Goal: Task Accomplishment & Management: Use online tool/utility

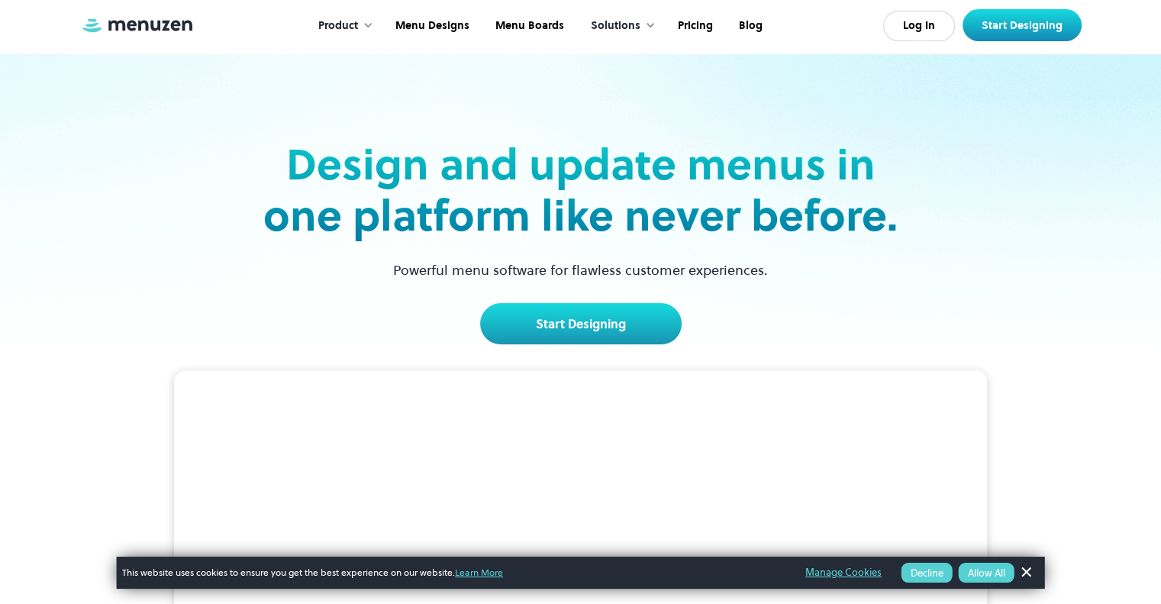
click at [976, 569] on button "Allow All" at bounding box center [987, 573] width 56 height 20
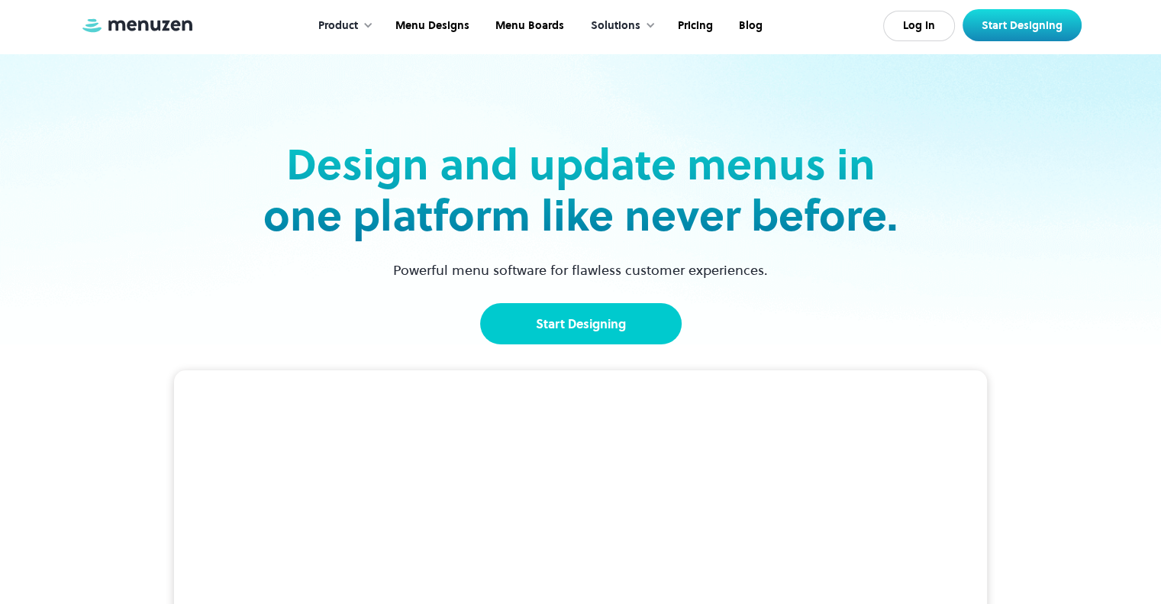
click at [569, 322] on link "Start Designing" at bounding box center [581, 323] width 202 height 41
click at [367, 27] on div at bounding box center [368, 25] width 11 height 11
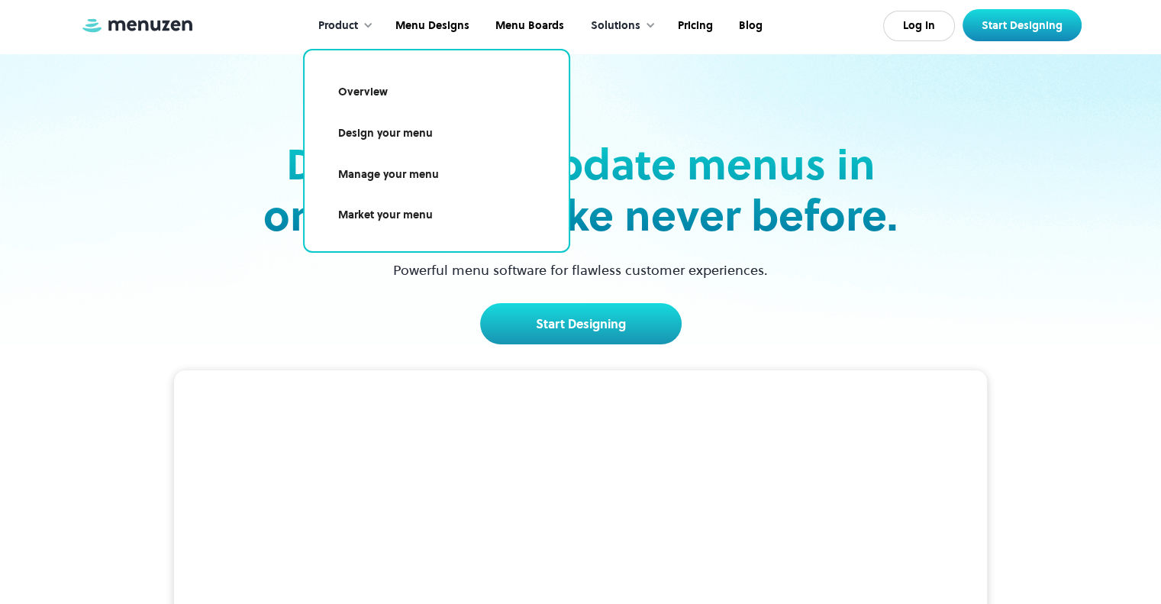
click at [365, 91] on link "Overview" at bounding box center [437, 92] width 228 height 35
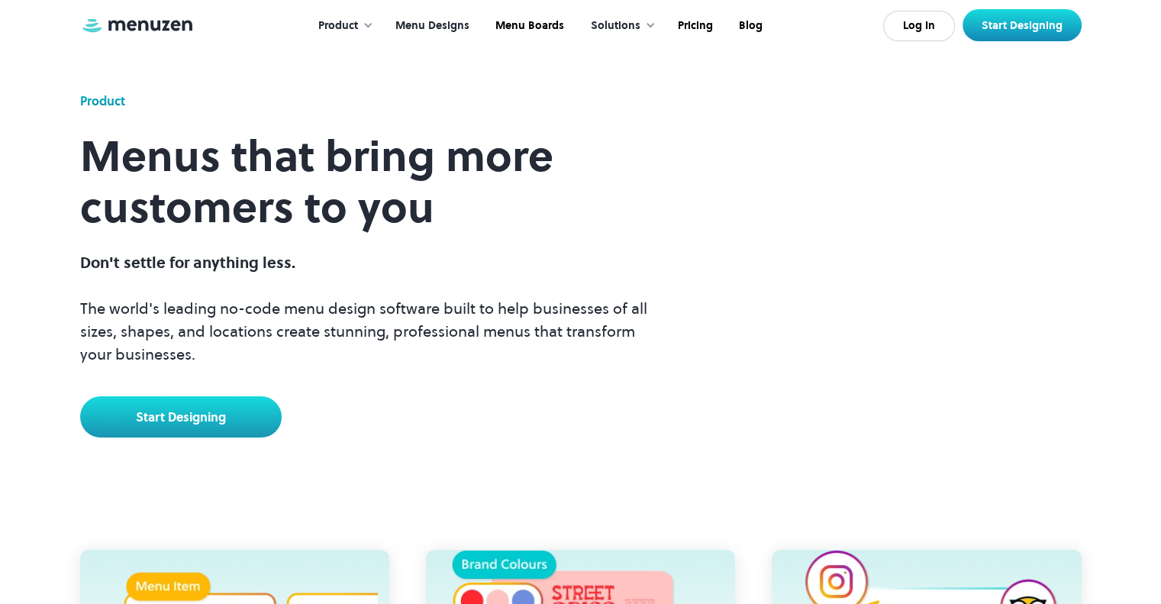
click at [428, 22] on link "Menu Designs" at bounding box center [431, 25] width 100 height 47
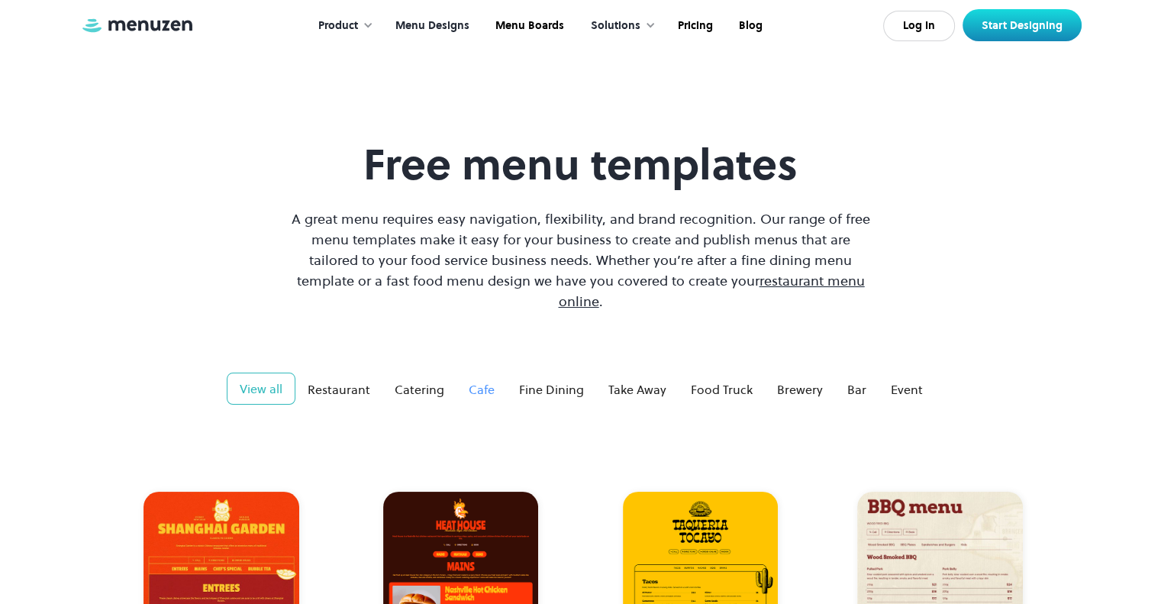
click at [473, 380] on div "Cafe" at bounding box center [482, 389] width 26 height 18
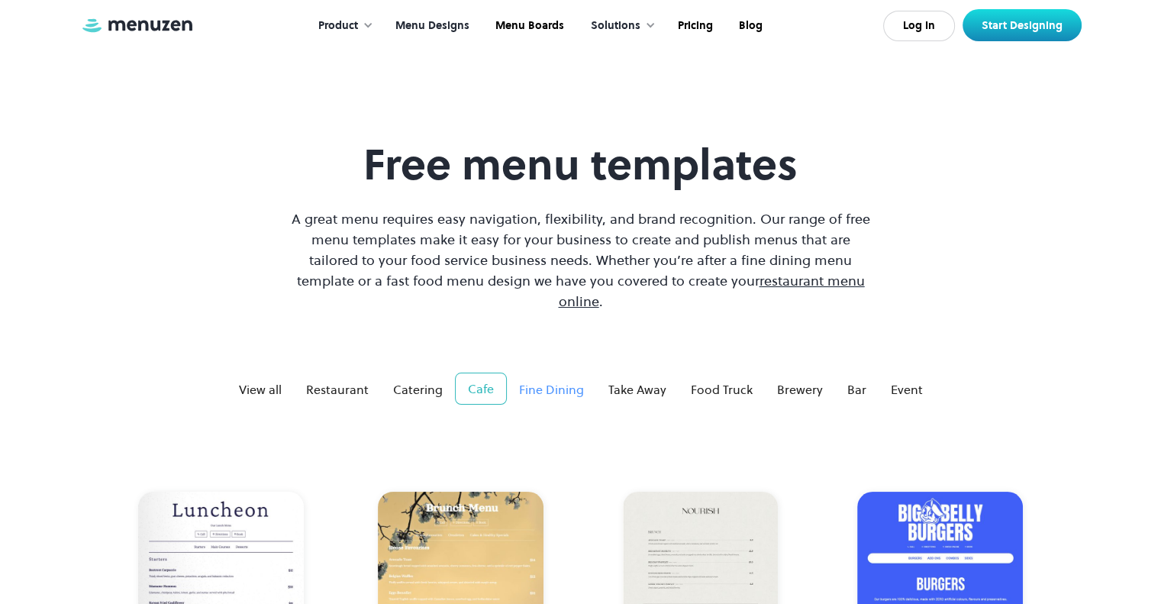
click at [545, 380] on div "Fine Dining" at bounding box center [551, 389] width 65 height 18
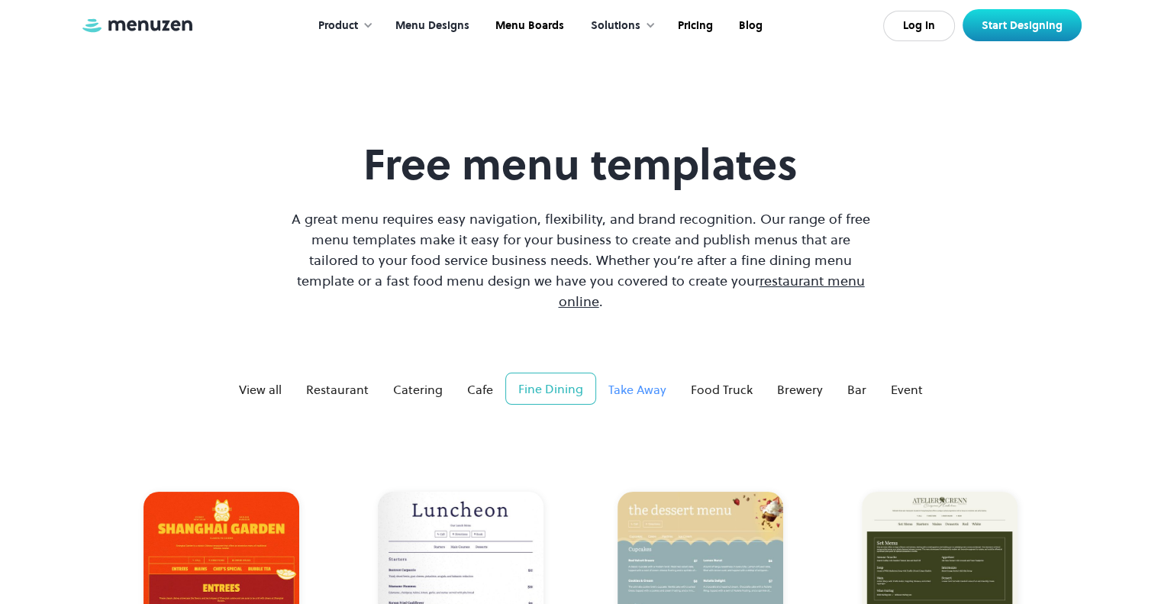
click at [623, 380] on div "Take Away" at bounding box center [638, 389] width 58 height 18
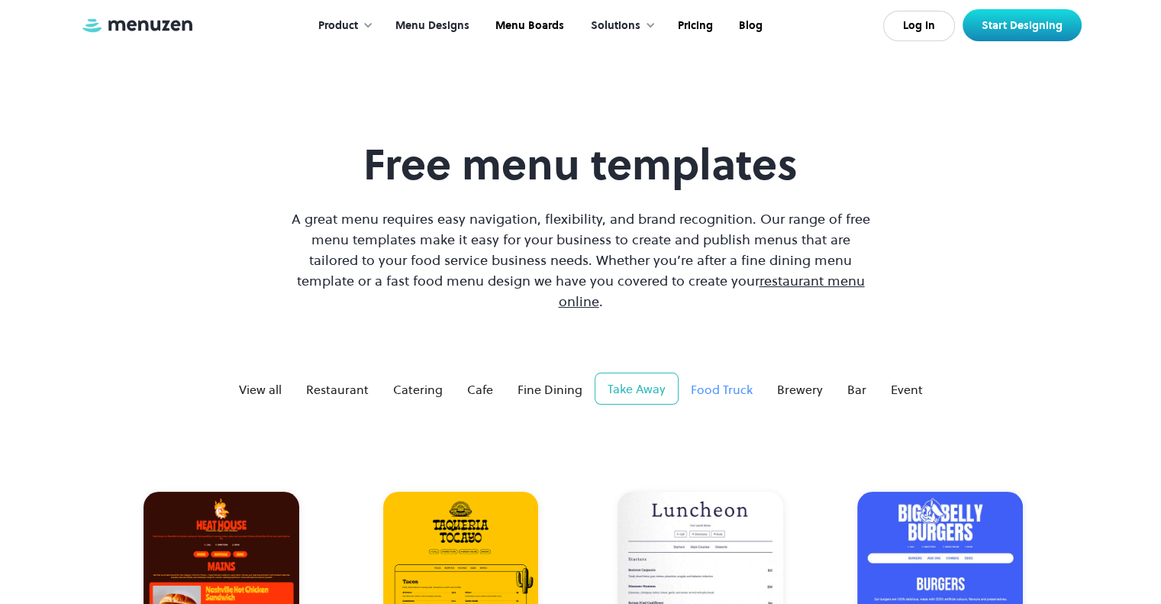
click at [715, 380] on div "Food Truck" at bounding box center [722, 389] width 62 height 18
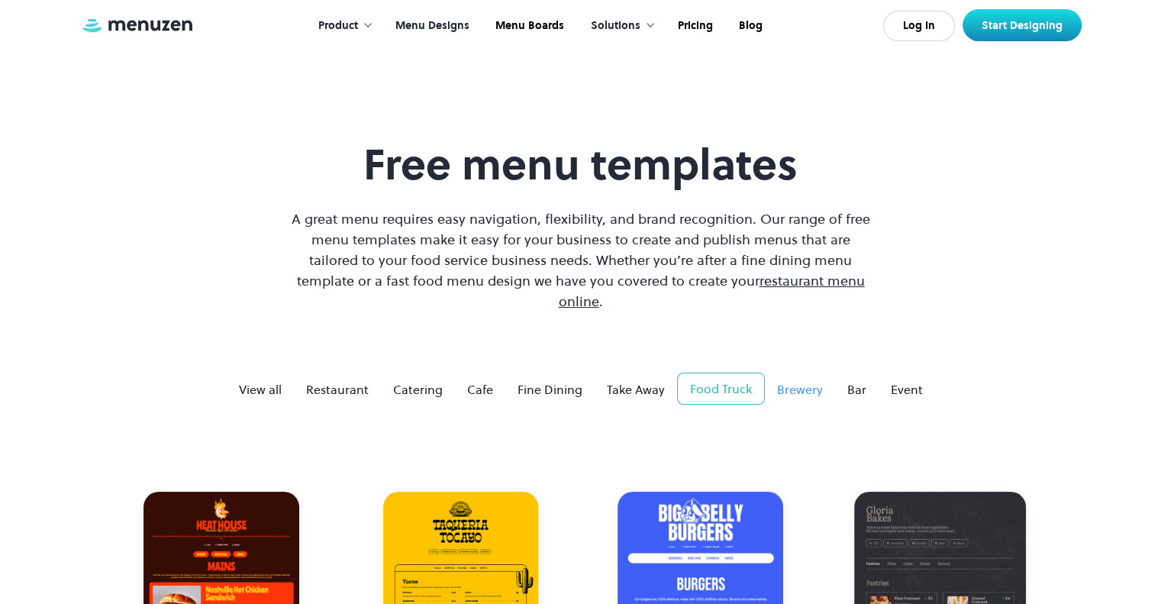
click at [807, 380] on div "Brewery" at bounding box center [800, 389] width 46 height 18
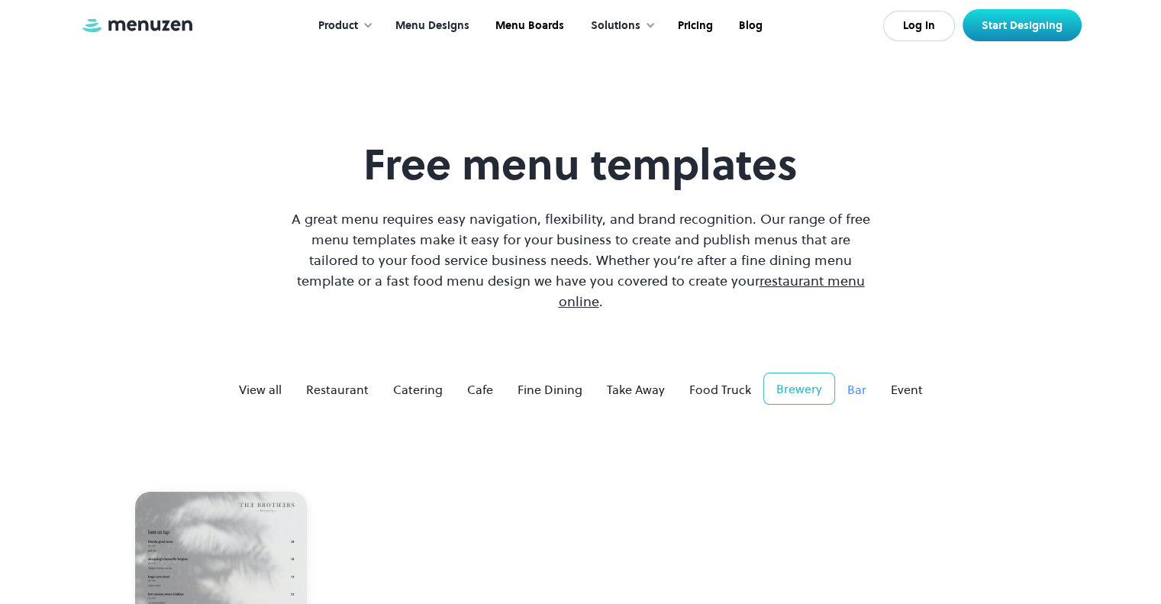
click at [855, 380] on div "Bar" at bounding box center [857, 389] width 19 height 18
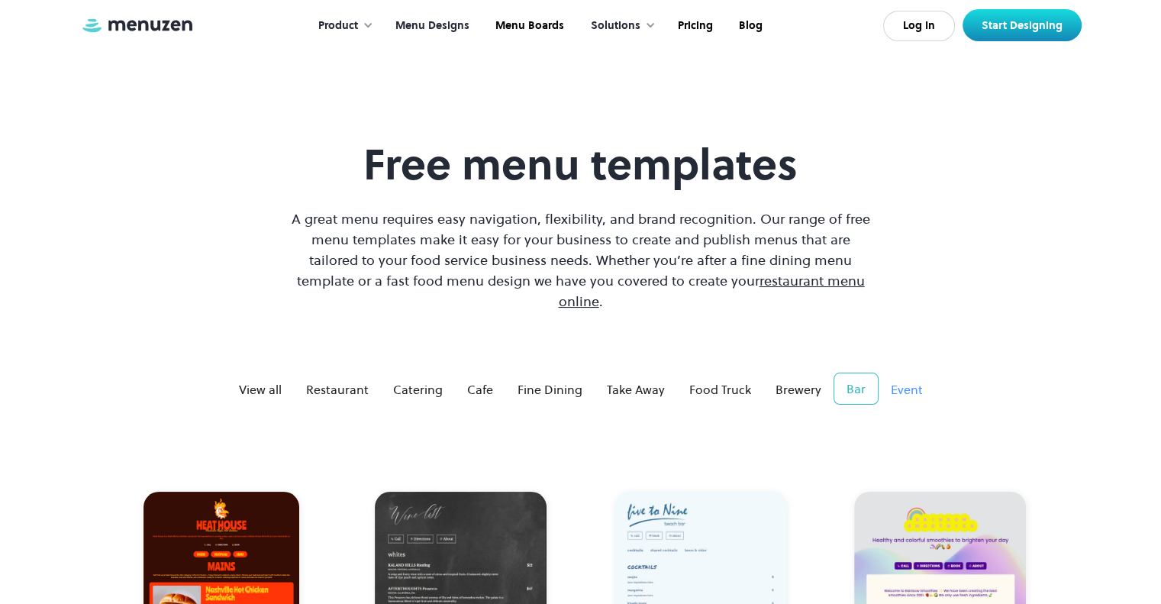
click at [903, 380] on div "Event" at bounding box center [907, 389] width 32 height 18
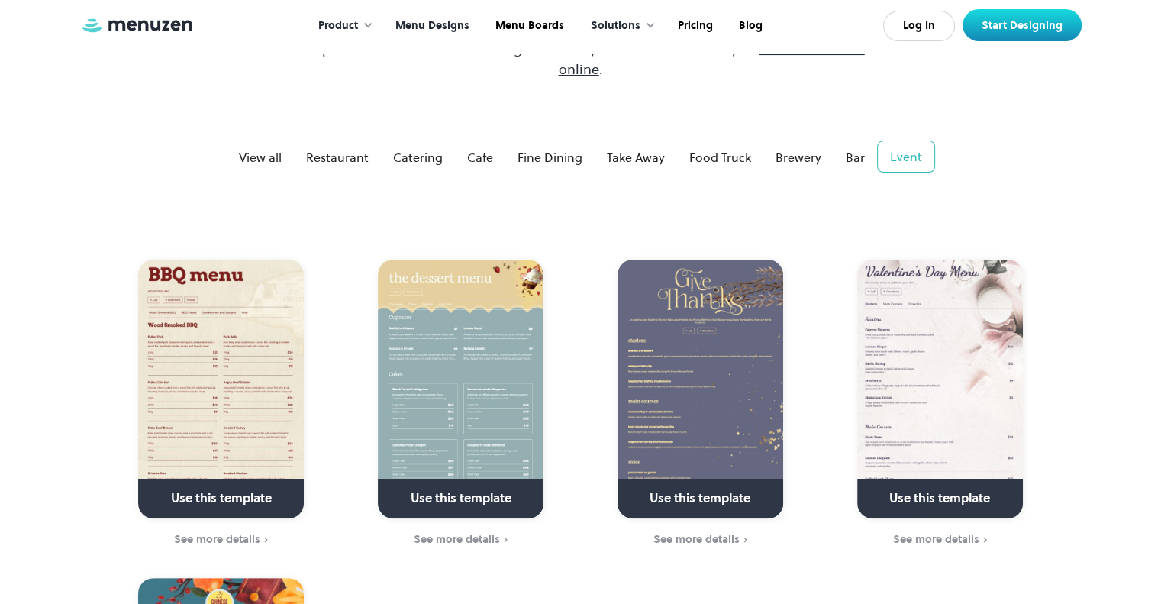
scroll to position [234, 0]
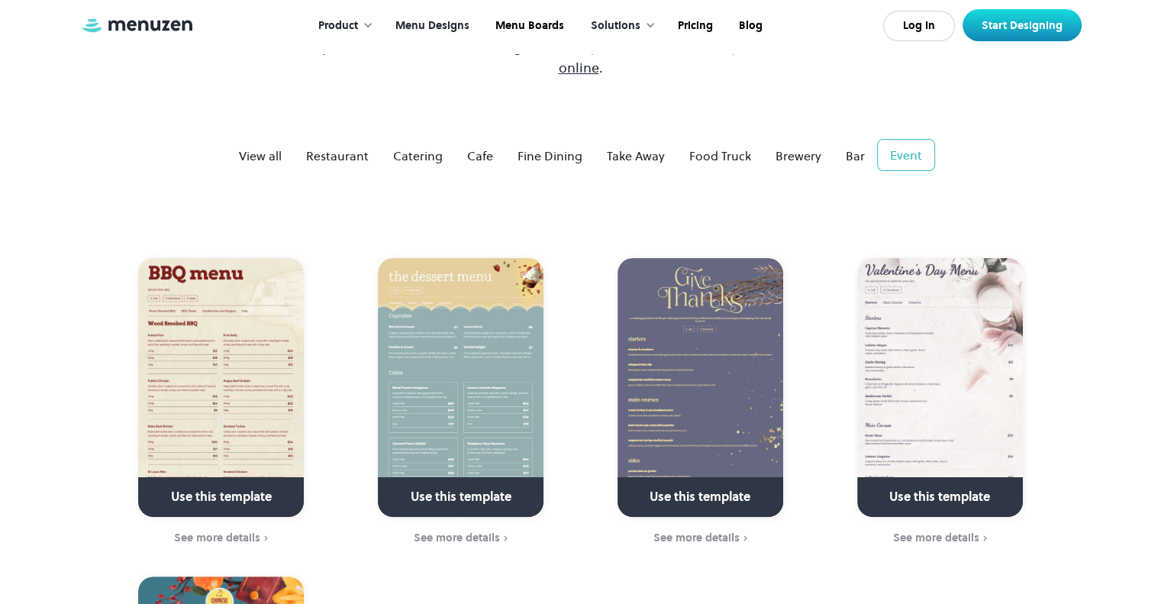
click at [455, 484] on link at bounding box center [460, 503] width 221 height 39
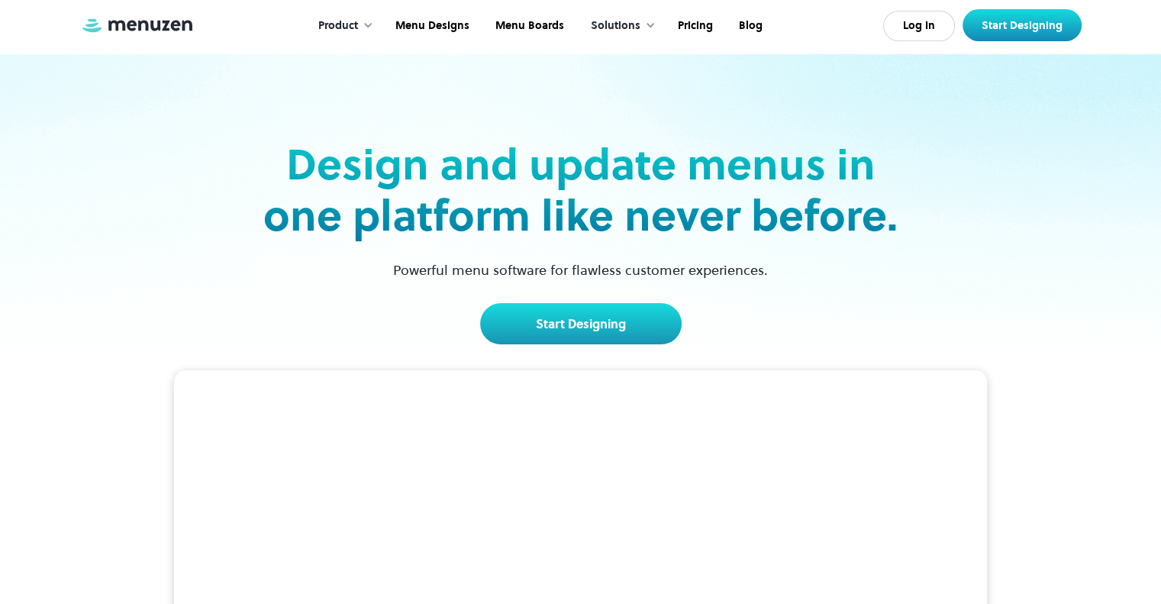
click at [373, 26] on div at bounding box center [368, 25] width 11 height 11
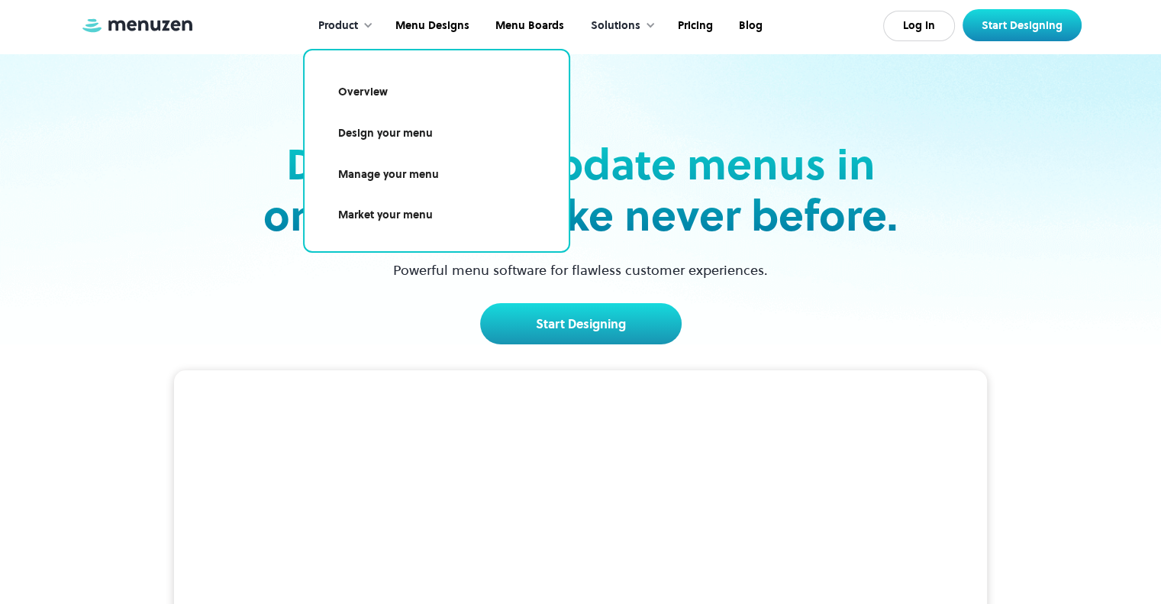
click at [380, 132] on link "Design your menu" at bounding box center [437, 133] width 228 height 35
